Goal: Information Seeking & Learning: Learn about a topic

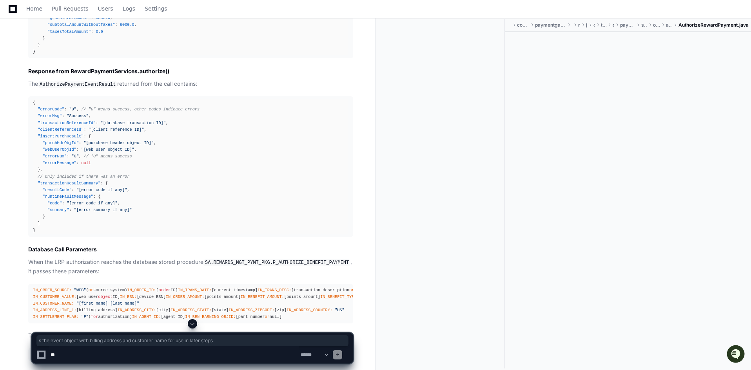
scroll to position [3371, 0]
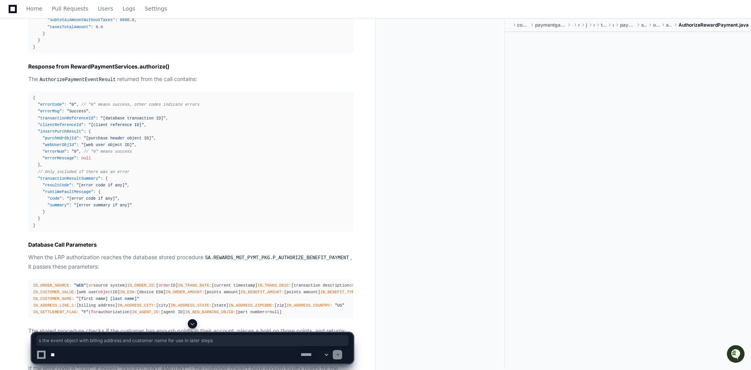
click at [141, 351] on textarea at bounding box center [174, 354] width 250 height 17
click at [178, 358] on textarea at bounding box center [174, 354] width 250 height 17
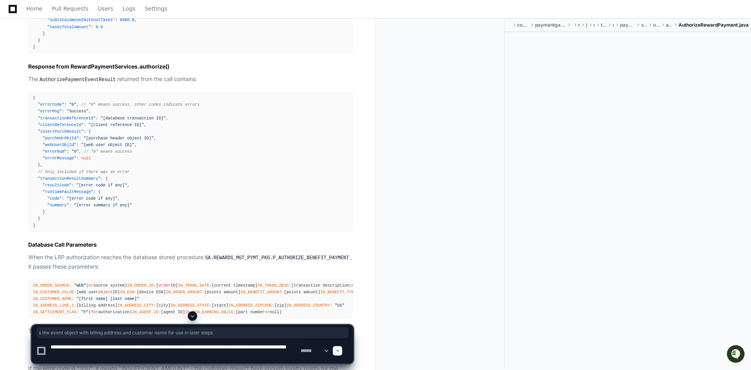
type textarea "**********"
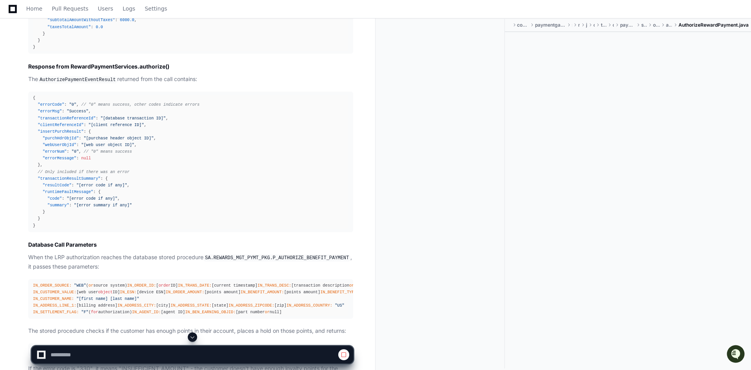
scroll to position [3684, 0]
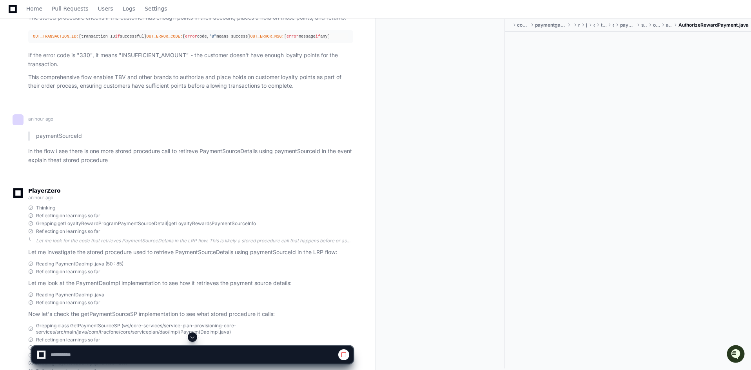
click at [192, 336] on span at bounding box center [192, 337] width 6 height 6
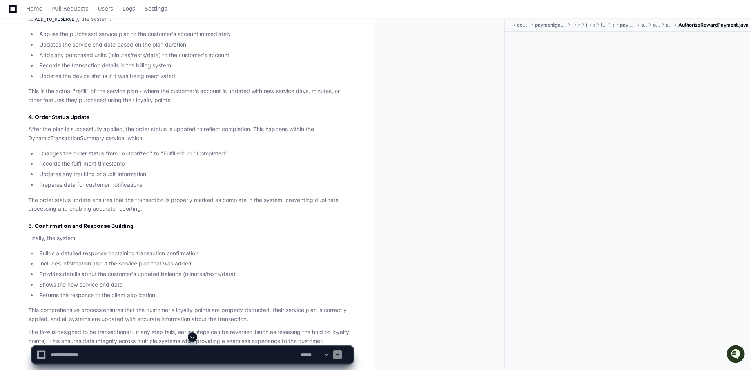
scroll to position [6545, 0]
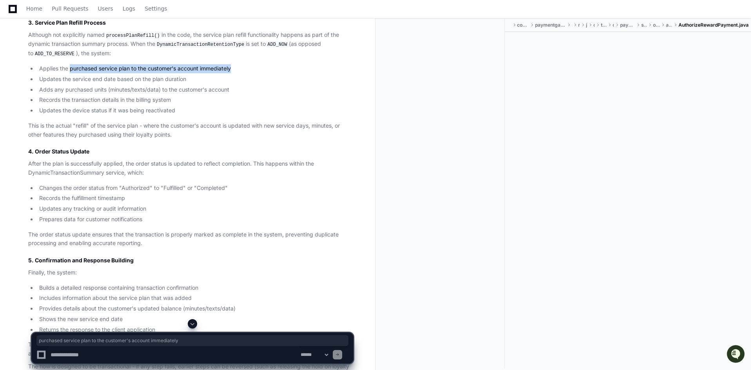
drag, startPoint x: 69, startPoint y: 152, endPoint x: 253, endPoint y: 153, distance: 183.4
click at [253, 73] on li "Applies the purchased service plan to the customer's account immediately" at bounding box center [195, 68] width 316 height 9
drag, startPoint x: 63, startPoint y: 164, endPoint x: 198, endPoint y: 166, distance: 134.8
click at [193, 84] on li "Updates the service end date based on the plan duration" at bounding box center [195, 79] width 316 height 9
click at [162, 355] on textarea at bounding box center [174, 354] width 250 height 17
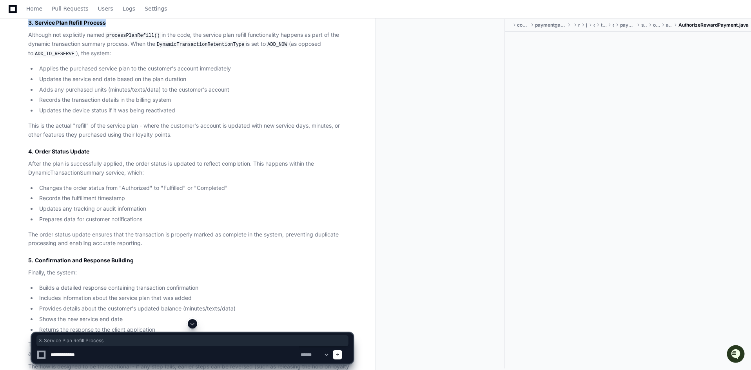
drag, startPoint x: 25, startPoint y: 108, endPoint x: 134, endPoint y: 109, distance: 109.4
click at [134, 109] on div "Based on my comprehensive analysis of the code, I can provide a detailed explan…" at bounding box center [183, 53] width 341 height 653
copy h3 "3. Service Plan Refill Process"
click at [91, 354] on textarea at bounding box center [174, 354] width 250 height 17
paste textarea "**********"
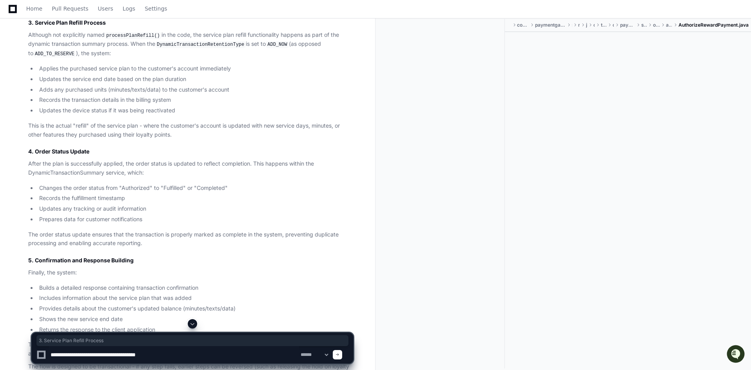
click at [90, 356] on textarea at bounding box center [174, 354] width 250 height 17
click at [209, 357] on textarea at bounding box center [174, 354] width 250 height 17
type textarea "**********"
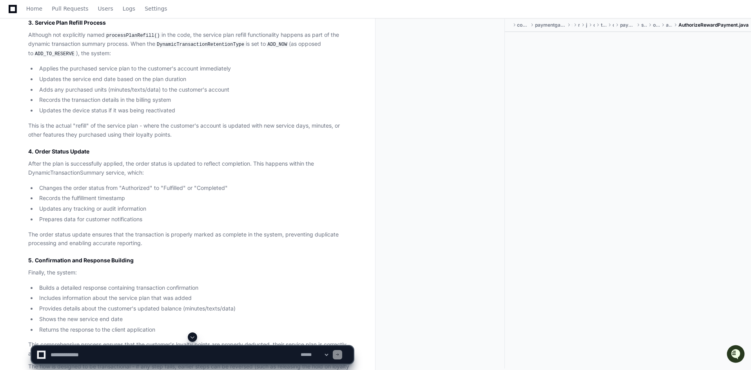
click at [191, 338] on span at bounding box center [192, 337] width 6 height 6
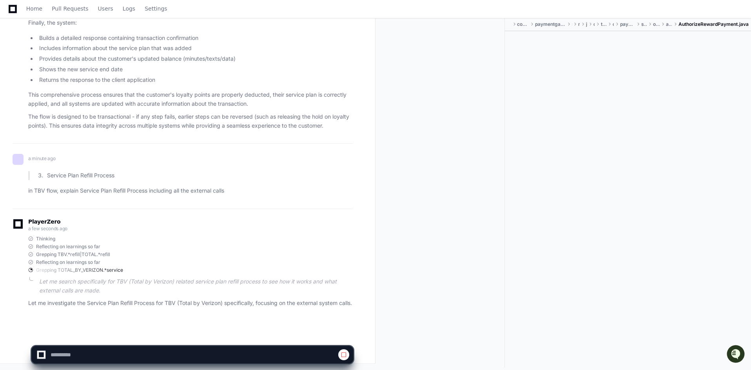
scroll to position [6884, 0]
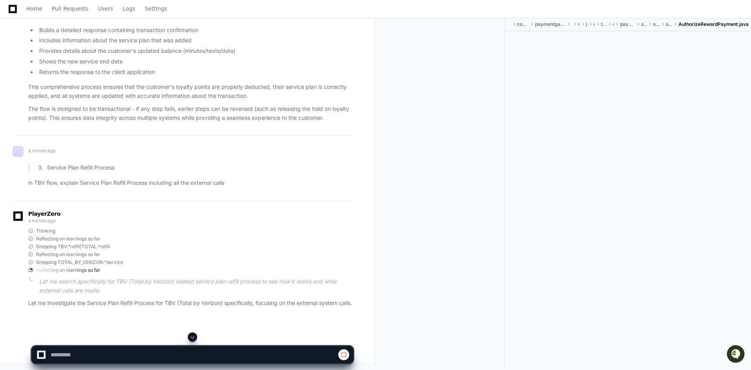
click at [194, 340] on span at bounding box center [192, 337] width 6 height 6
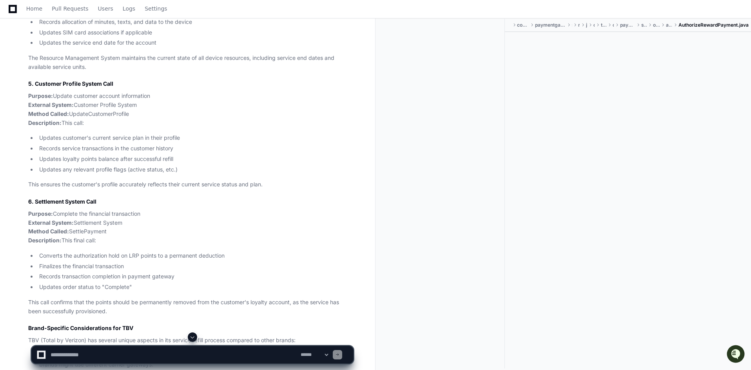
scroll to position [8191, 0]
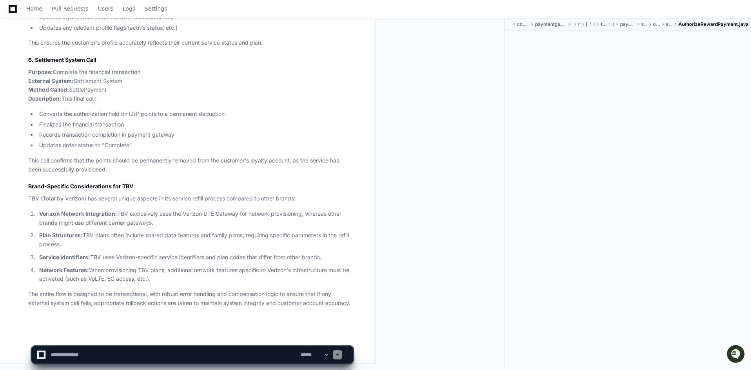
click at [200, 357] on textarea at bounding box center [174, 354] width 250 height 17
type textarea "**********"
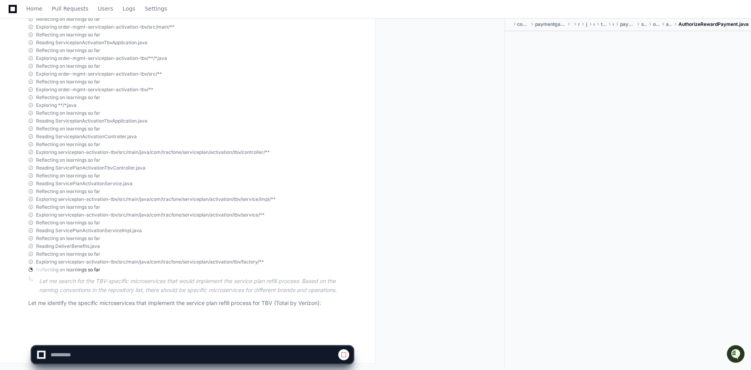
scroll to position [8622, 0]
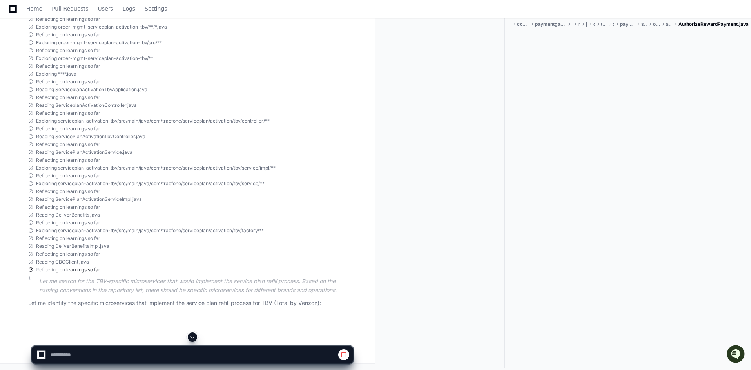
click at [189, 338] on button at bounding box center [192, 337] width 9 height 9
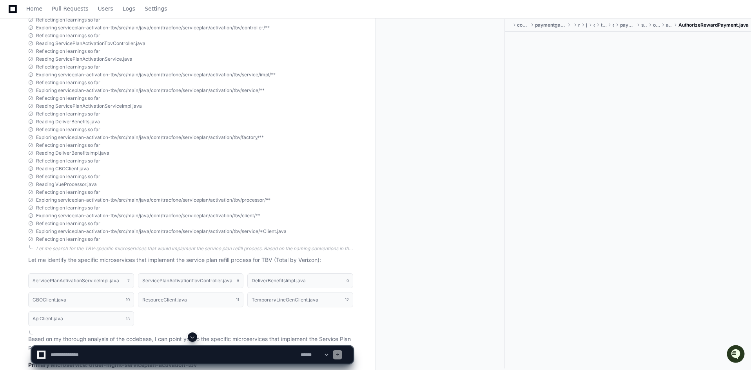
click at [190, 337] on span at bounding box center [192, 337] width 6 height 6
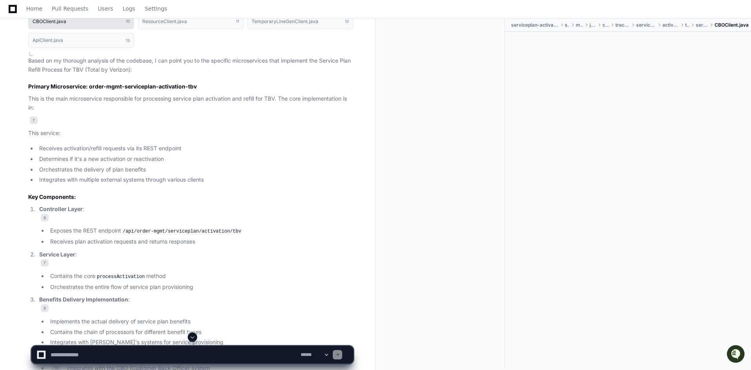
scroll to position [8971, 0]
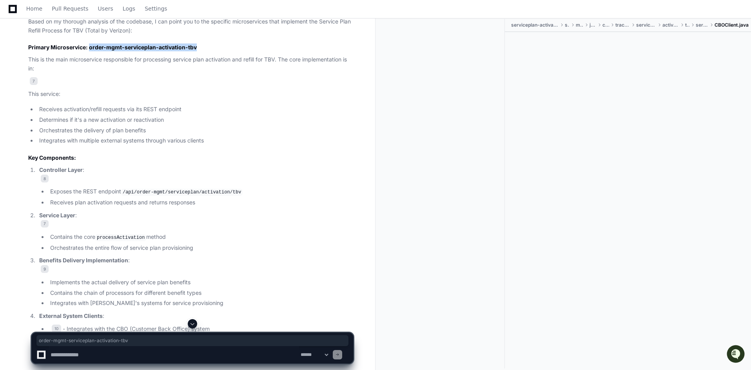
drag, startPoint x: 91, startPoint y: 141, endPoint x: 235, endPoint y: 143, distance: 144.6
click at [235, 51] on h3 "Primary Microservice: order-mgmt-serviceplan-activation-tbv" at bounding box center [190, 48] width 325 height 8
copy h3 "order-mgmt-serviceplan-activation-tbv"
click at [124, 51] on h3 "Primary Microservice: order-mgmt-serviceplan-activation-tbv" at bounding box center [190, 48] width 325 height 8
drag, startPoint x: 92, startPoint y: 141, endPoint x: 205, endPoint y: 138, distance: 112.1
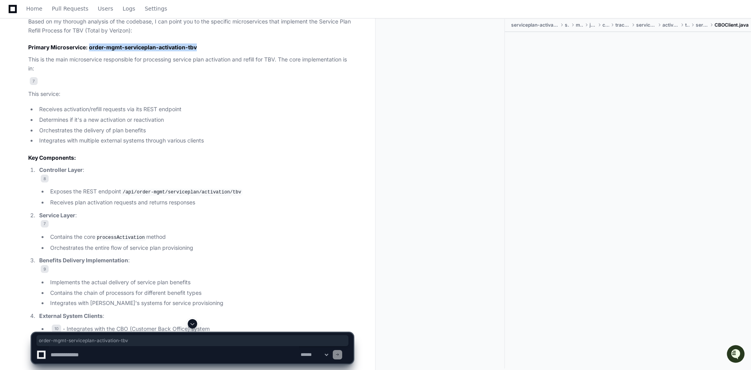
click at [205, 51] on h3 "Primary Microservice: order-mgmt-serviceplan-activation-tbv" at bounding box center [190, 48] width 325 height 8
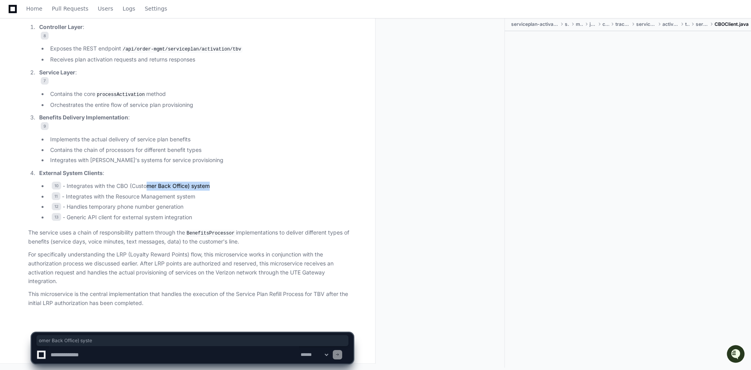
drag, startPoint x: 147, startPoint y: 186, endPoint x: 209, endPoint y: 185, distance: 62.3
click at [209, 185] on li "10 - Integrates with the CBO (Customer Back Office) system" at bounding box center [200, 186] width 305 height 9
drag, startPoint x: 120, startPoint y: 196, endPoint x: 212, endPoint y: 196, distance: 92.9
click at [212, 196] on li "11 - Integrates with the Resource Management system" at bounding box center [200, 196] width 305 height 9
drag, startPoint x: 128, startPoint y: 206, endPoint x: 216, endPoint y: 206, distance: 88.6
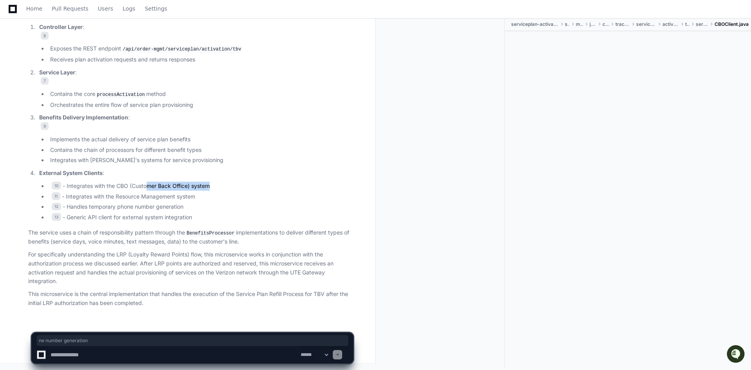
click at [216, 206] on li "12 - Handles temporary phone number generation" at bounding box center [200, 207] width 305 height 9
drag, startPoint x: 120, startPoint y: 217, endPoint x: 205, endPoint y: 215, distance: 85.5
click at [205, 215] on li "13 - Generic API client for external system integration" at bounding box center [200, 217] width 305 height 9
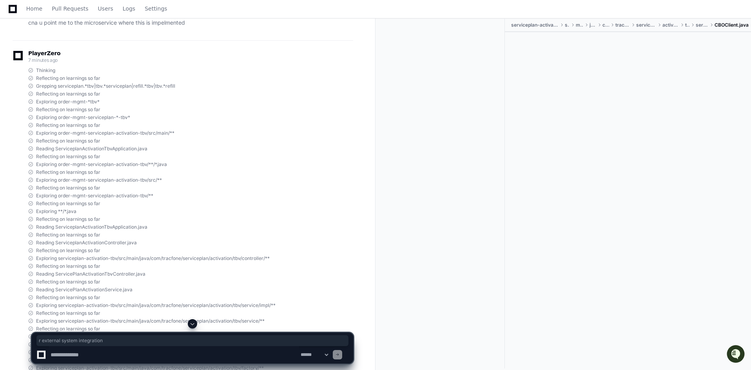
scroll to position [8697, 0]
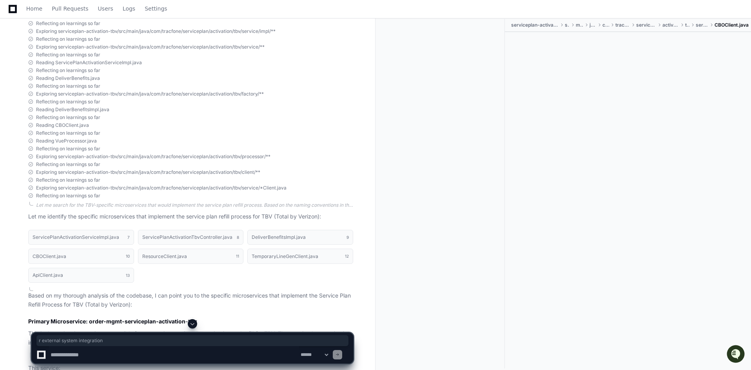
click at [165, 355] on textarea at bounding box center [174, 354] width 250 height 17
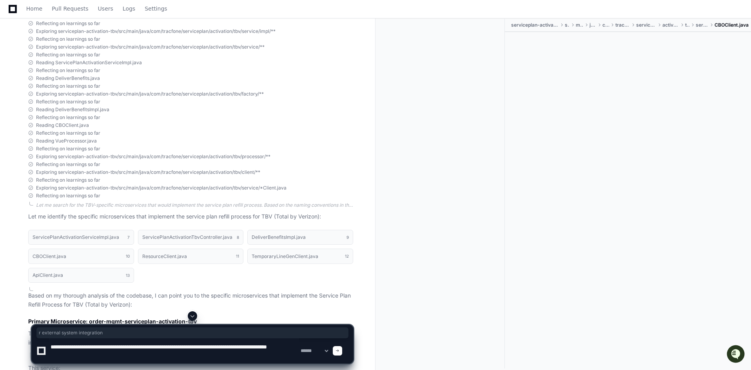
click at [93, 346] on textarea at bounding box center [174, 351] width 250 height 25
click at [91, 347] on textarea at bounding box center [174, 351] width 250 height 25
click at [171, 348] on textarea at bounding box center [174, 351] width 250 height 25
click at [192, 346] on textarea at bounding box center [174, 351] width 250 height 25
click at [280, 346] on textarea at bounding box center [174, 351] width 250 height 25
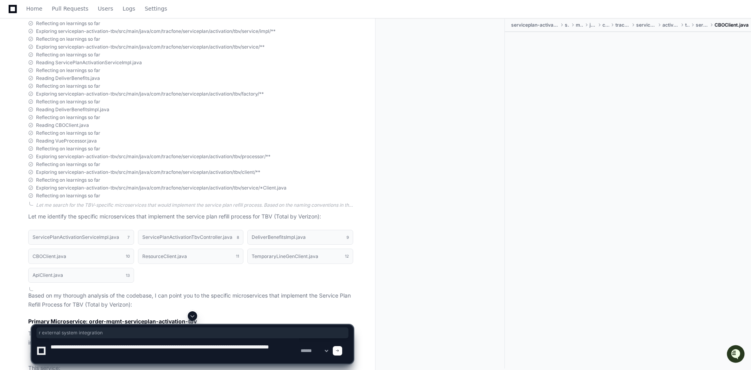
click at [114, 356] on textarea at bounding box center [174, 351] width 250 height 25
type textarea "**********"
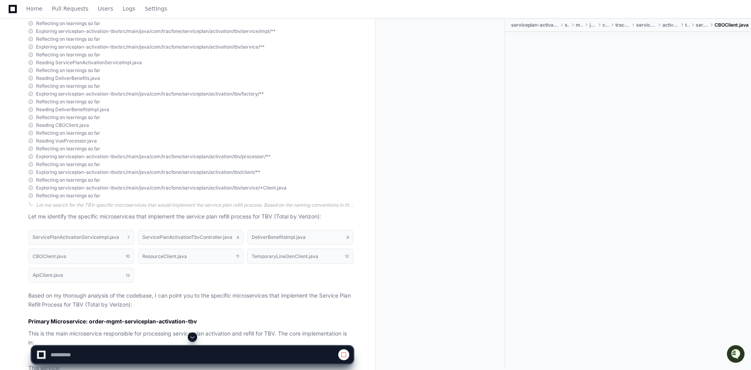
scroll to position [0, 0]
click at [190, 336] on span at bounding box center [192, 337] width 6 height 6
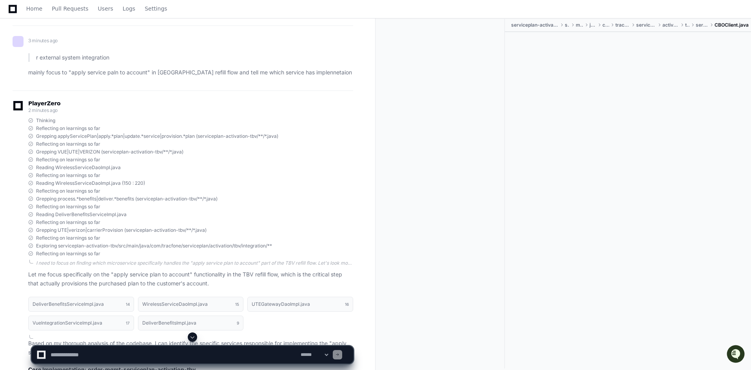
click at [190, 336] on span at bounding box center [192, 337] width 6 height 6
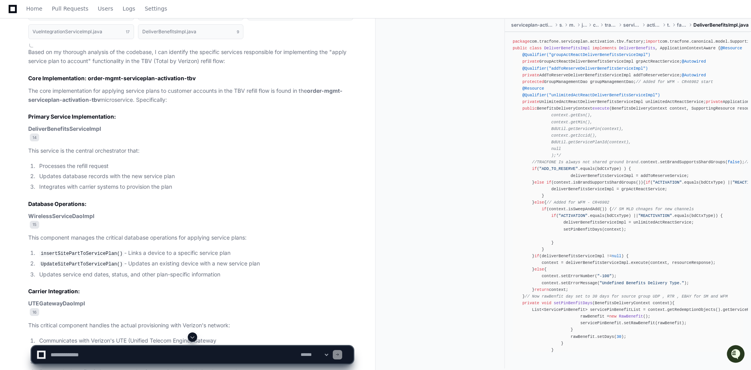
scroll to position [9780, 0]
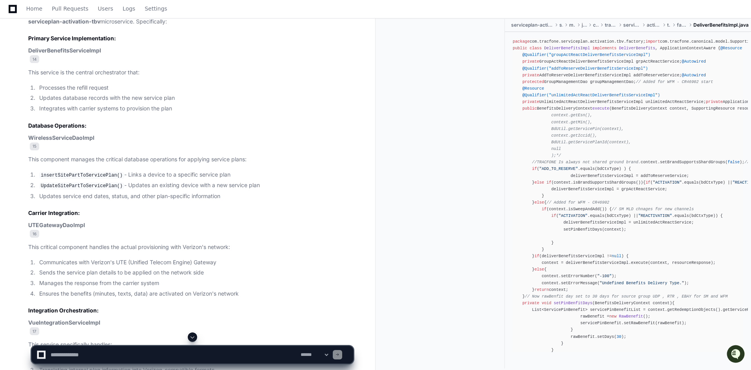
click at [73, 54] on strong "DeliverBenefitsServiceImpl" at bounding box center [64, 50] width 73 height 7
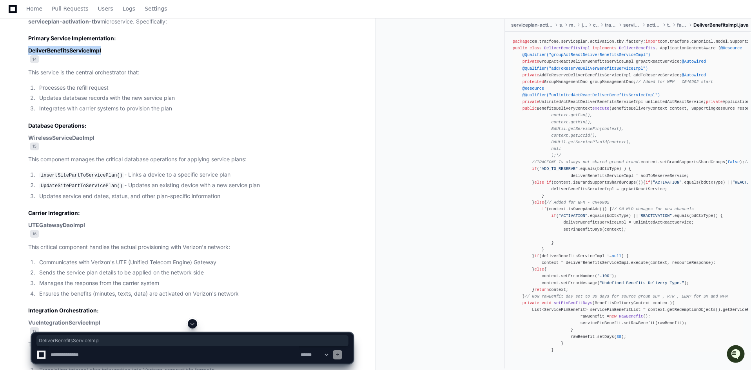
click at [73, 54] on strong "DeliverBenefitsServiceImpl" at bounding box center [64, 50] width 73 height 7
copy strong "DeliverBenefitsServiceImpl"
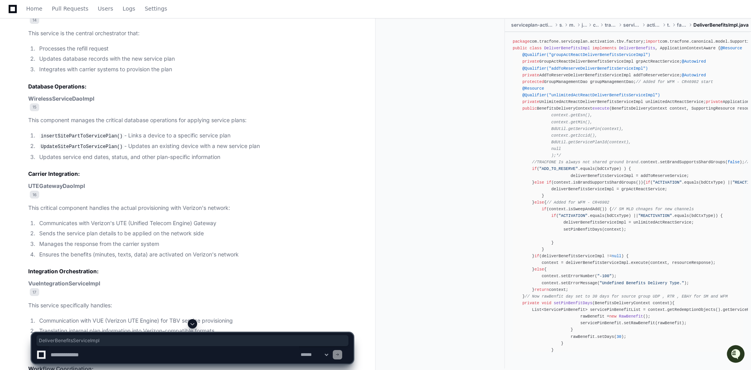
scroll to position [9741, 0]
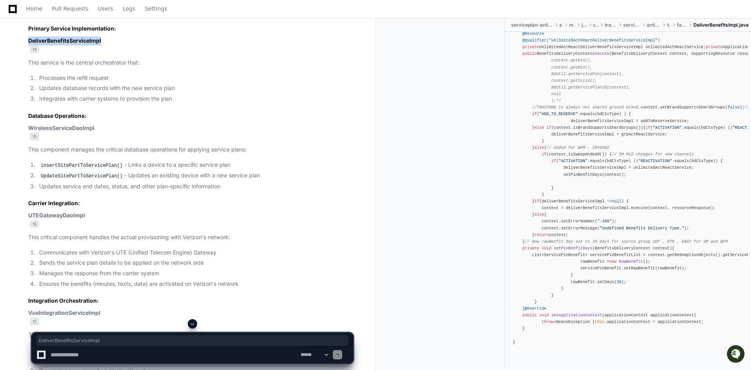
scroll to position [9819, 0]
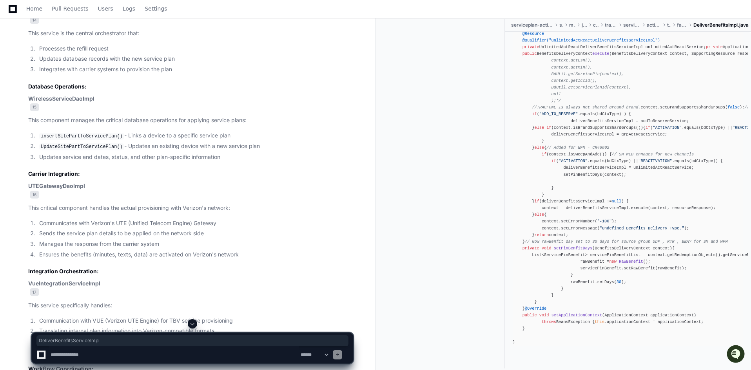
click at [64, 140] on code "insertSitePartToServicePlan()" at bounding box center [81, 136] width 85 height 7
copy code "insertSitePartToServicePlan"
click at [60, 15] on strong "DeliverBenefitsServiceImpl" at bounding box center [64, 11] width 73 height 7
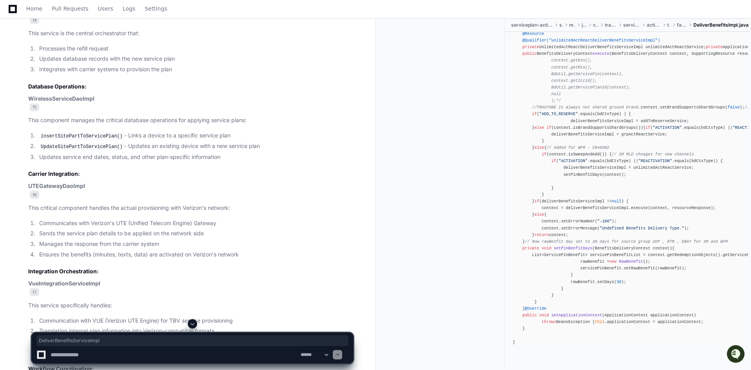
copy strong "DeliverBenefitsServiceImpl"
click at [108, 359] on textarea at bounding box center [174, 354] width 250 height 17
paste textarea "**********"
click at [50, 355] on textarea at bounding box center [174, 354] width 250 height 17
click at [219, 350] on textarea at bounding box center [174, 354] width 250 height 17
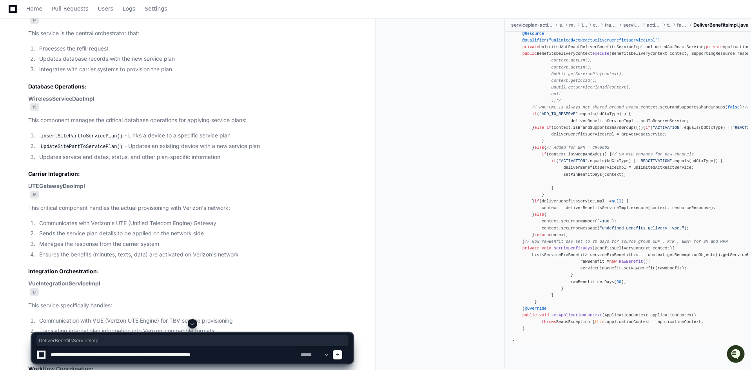
type textarea "**********"
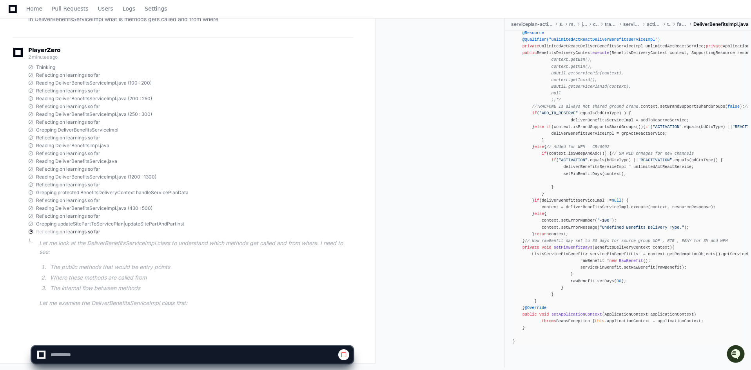
scroll to position [10483, 0]
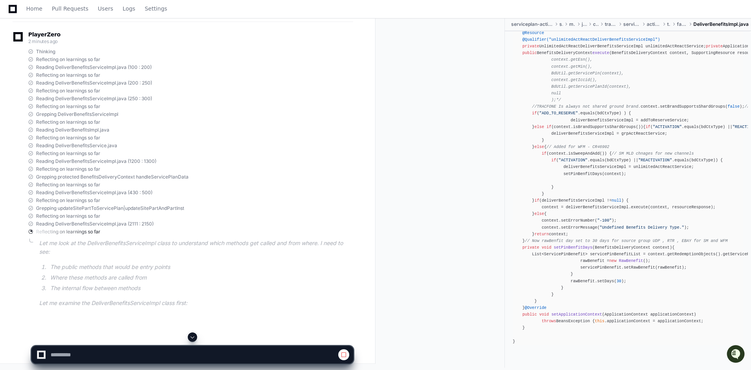
click at [196, 338] on button at bounding box center [192, 337] width 9 height 9
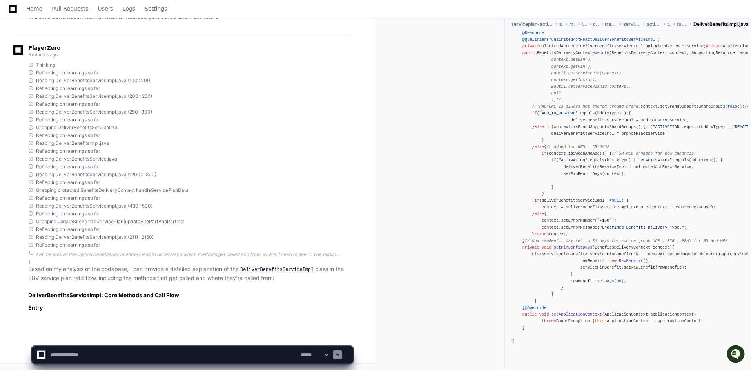
scroll to position [10498, 0]
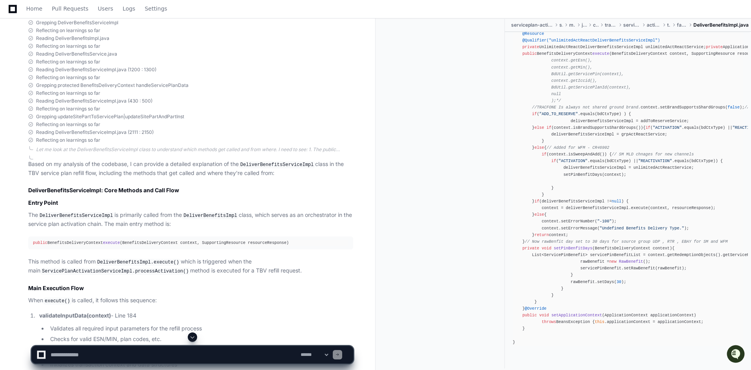
click at [196, 338] on button at bounding box center [192, 337] width 9 height 9
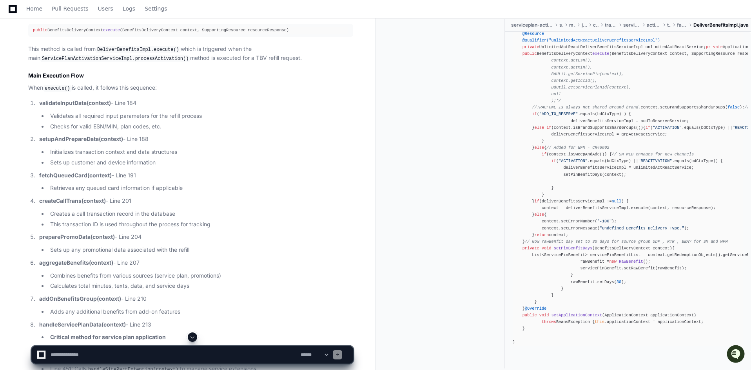
scroll to position [10750, 0]
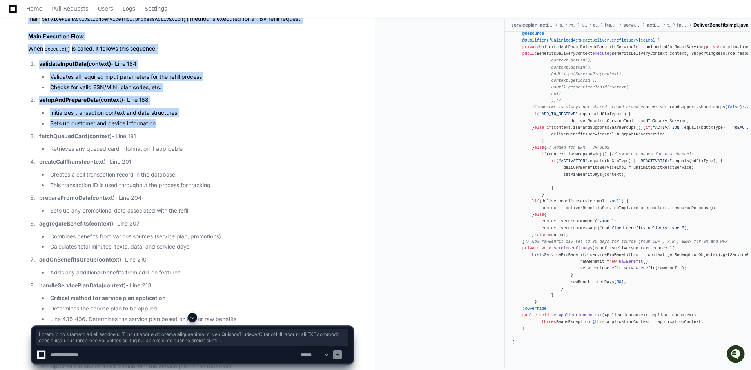
drag, startPoint x: 60, startPoint y: 211, endPoint x: 183, endPoint y: 213, distance: 123.9
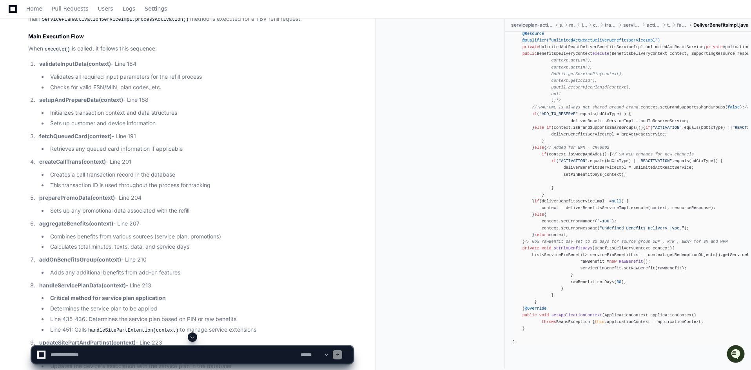
scroll to position [10868, 0]
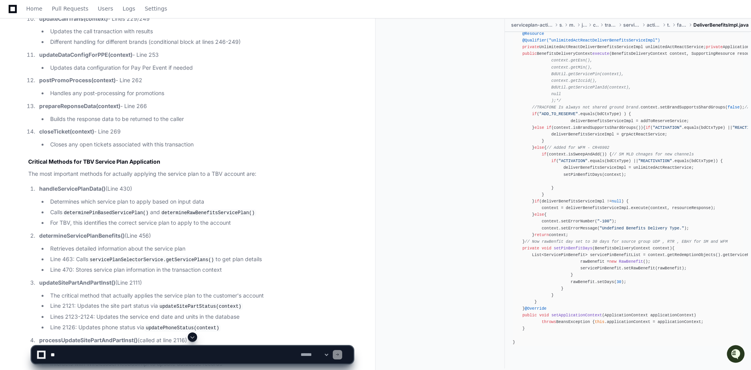
scroll to position [11221, 0]
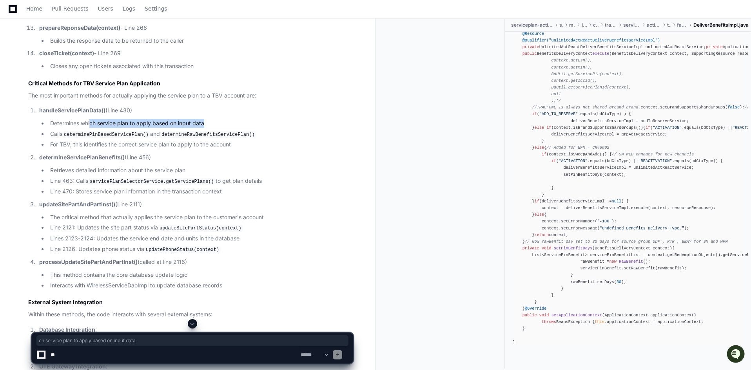
drag, startPoint x: 91, startPoint y: 214, endPoint x: 209, endPoint y: 214, distance: 118.0
click at [209, 128] on li "Determines which service plan to apply based on input data" at bounding box center [200, 123] width 305 height 9
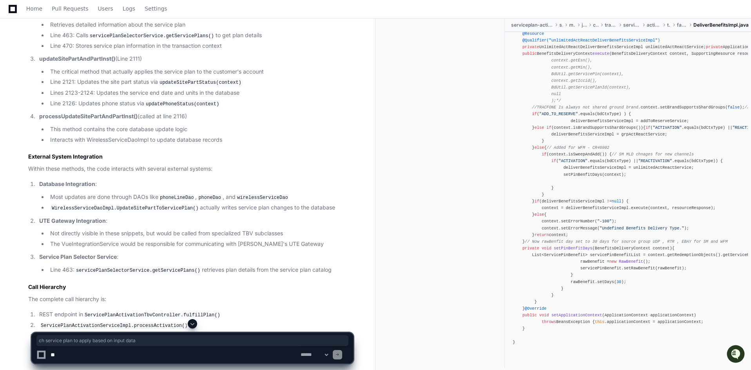
scroll to position [11562, 0]
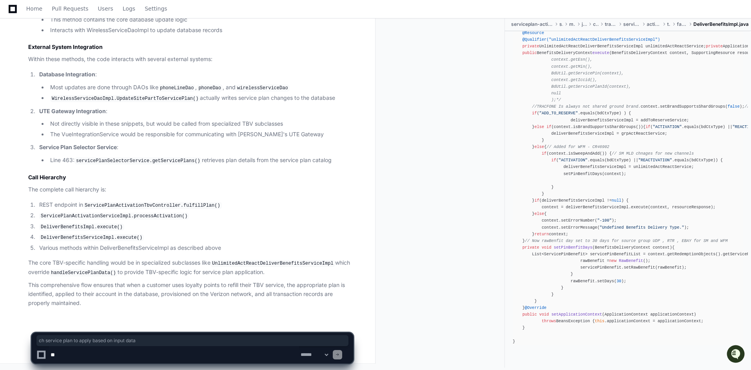
click at [204, 349] on textarea at bounding box center [174, 354] width 250 height 17
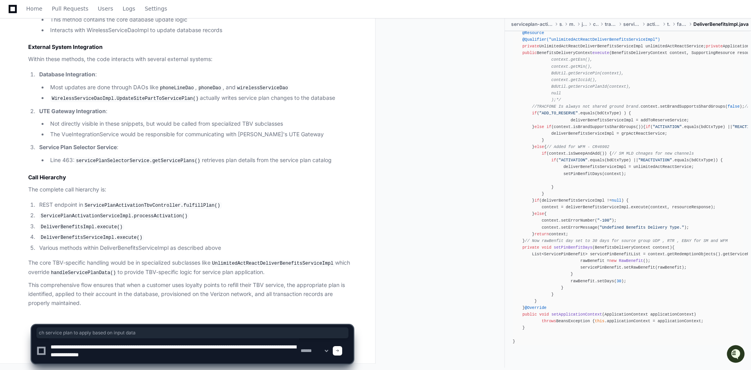
type textarea "**********"
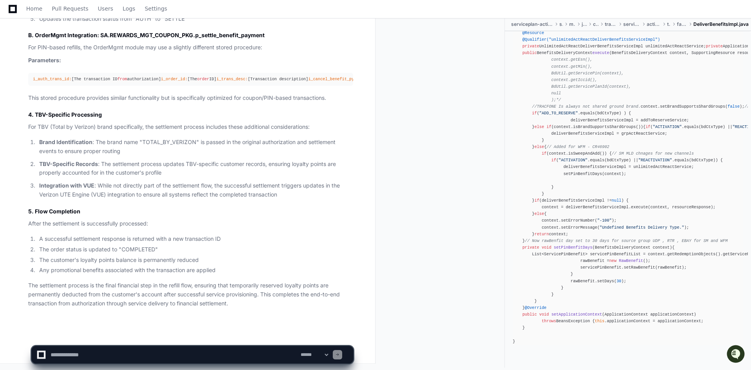
scroll to position [13256, 0]
